Goal: Transaction & Acquisition: Purchase product/service

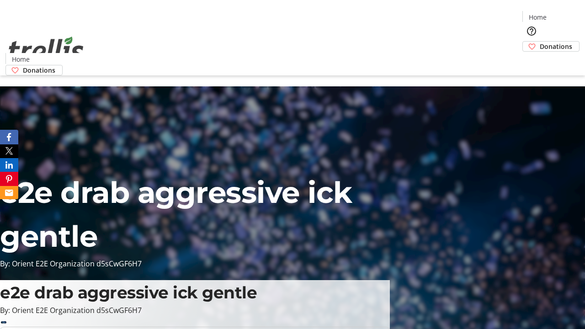
click at [540, 42] on span "Donations" at bounding box center [556, 47] width 32 height 10
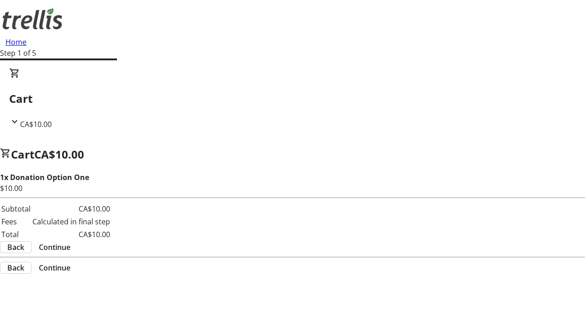
select select "CA"
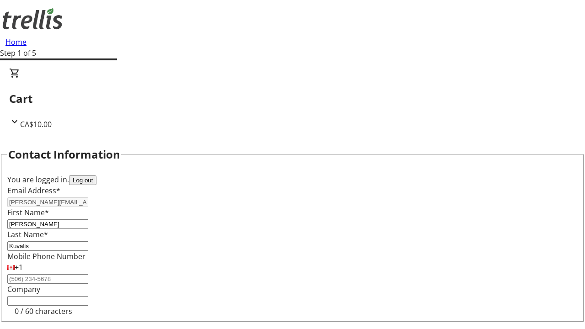
type input "[STREET_ADDRESS][PERSON_NAME]"
type input "Kelowna"
select select "BC"
type input "Kelowna"
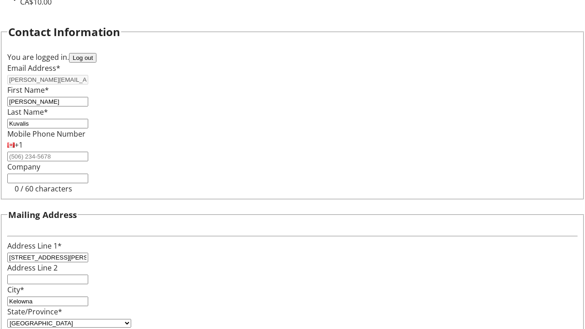
type input "V1Y 0C2"
